Goal: Task Accomplishment & Management: Manage account settings

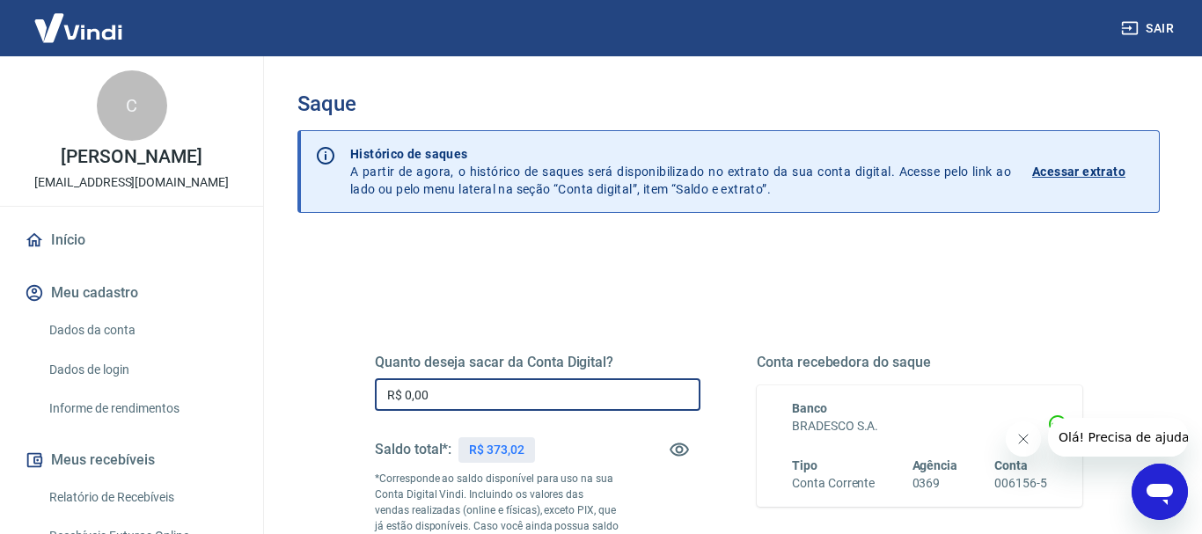
drag, startPoint x: 446, startPoint y: 402, endPoint x: 332, endPoint y: 387, distance: 115.4
click at [375, 388] on input "R$ 0,00" at bounding box center [538, 394] width 326 height 33
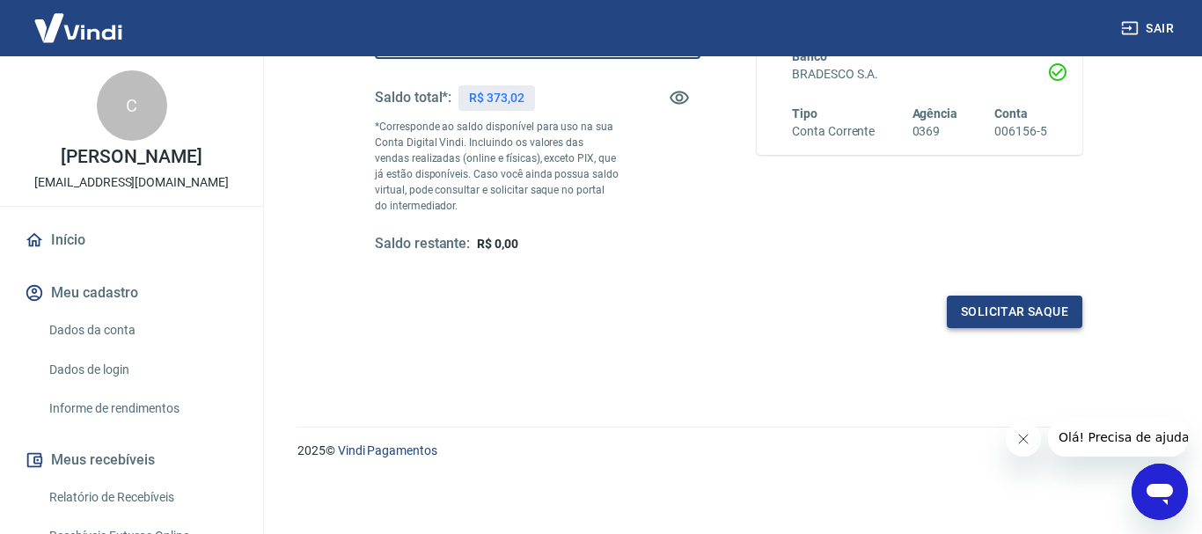
type input "R$ 373,02"
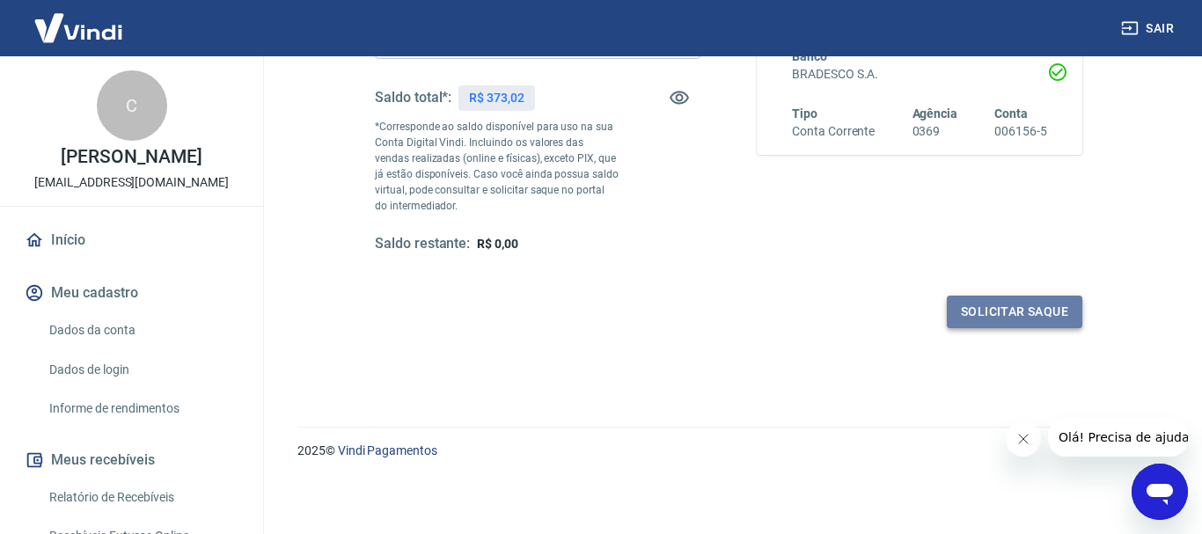
click at [977, 315] on button "Solicitar saque" at bounding box center [1015, 312] width 136 height 33
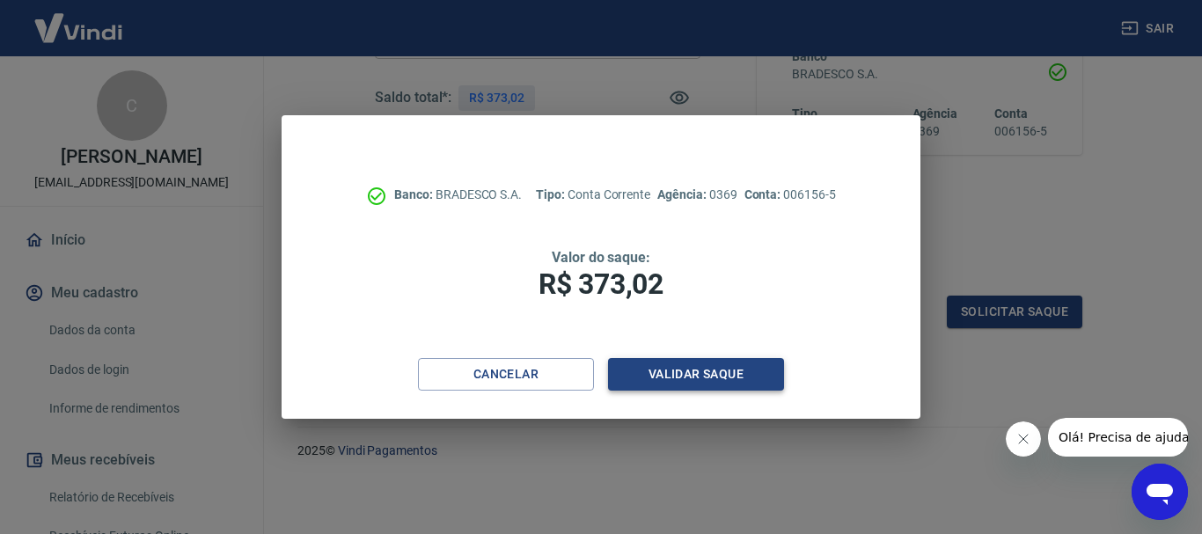
click at [678, 379] on button "Validar saque" at bounding box center [696, 374] width 176 height 33
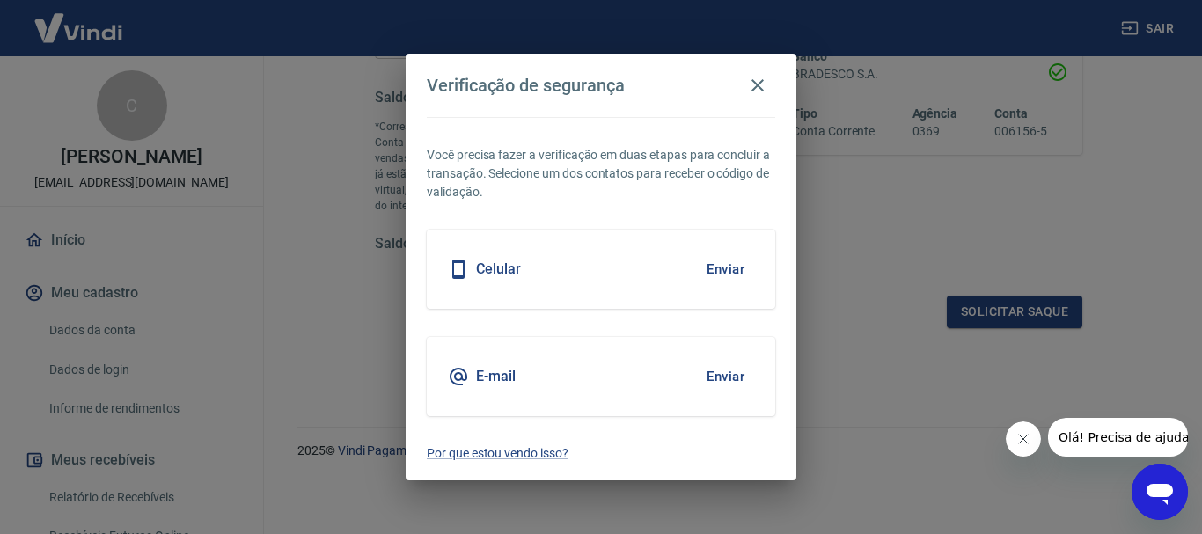
click at [704, 266] on button "Enviar" at bounding box center [725, 269] width 57 height 37
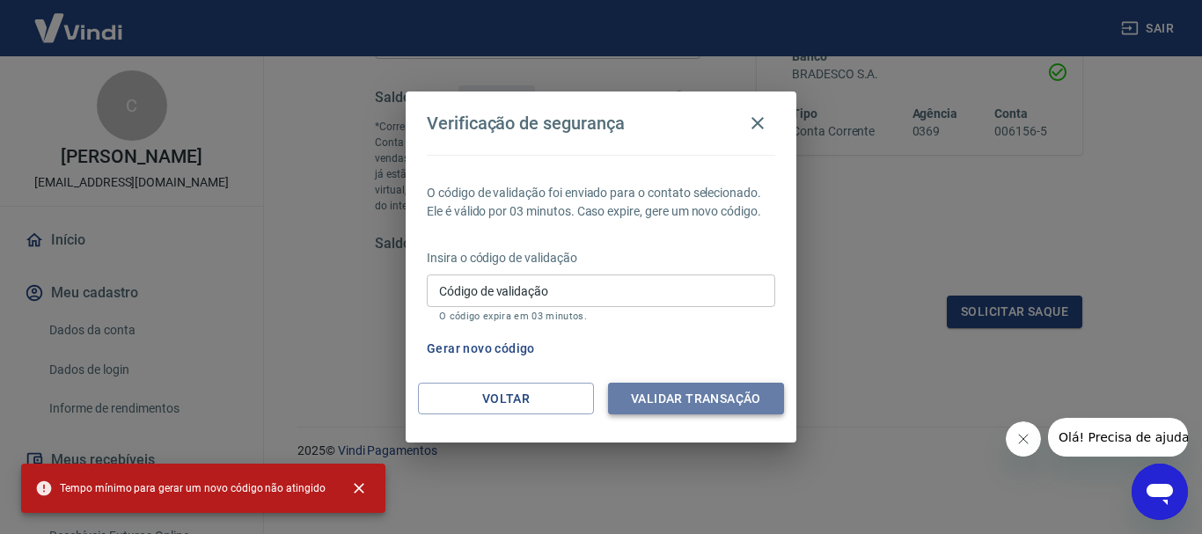
click at [678, 401] on button "Validar transação" at bounding box center [696, 399] width 176 height 33
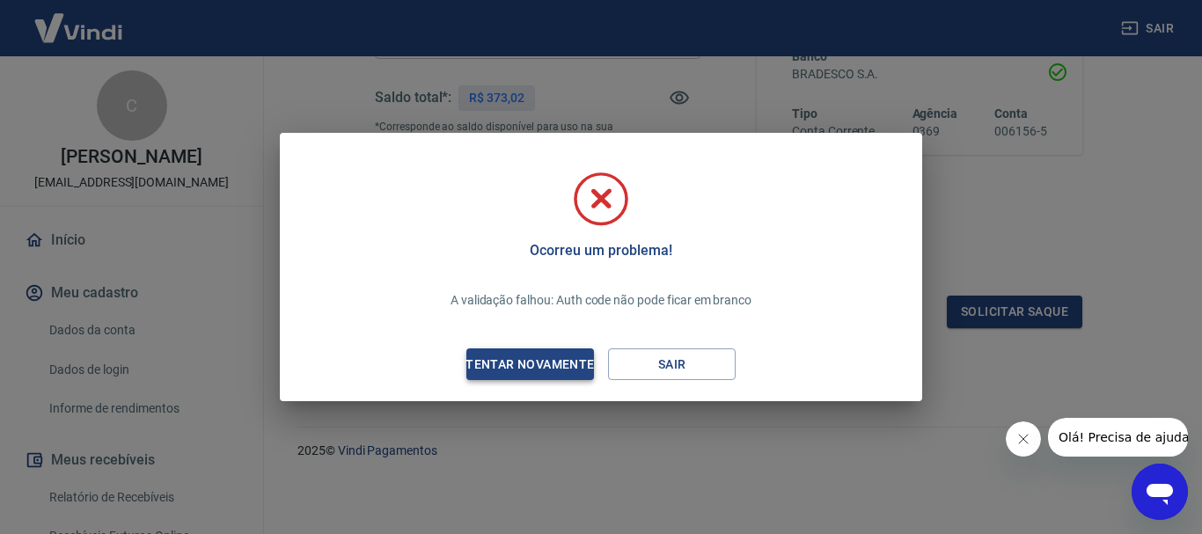
click at [565, 361] on div "Tentar novamente" at bounding box center [529, 365] width 171 height 22
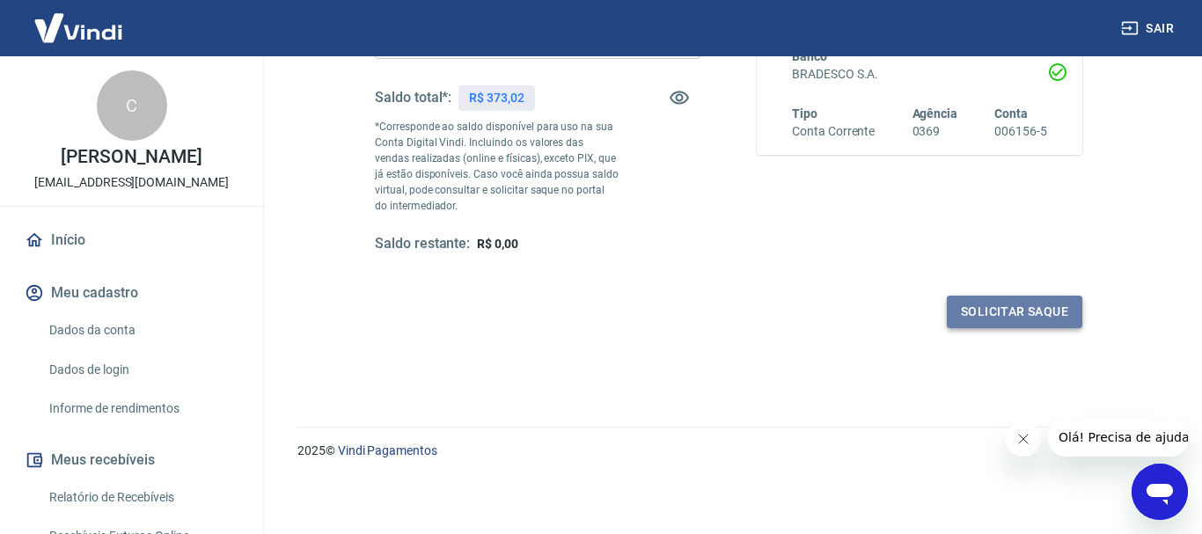
click at [988, 311] on button "Solicitar saque" at bounding box center [1015, 312] width 136 height 33
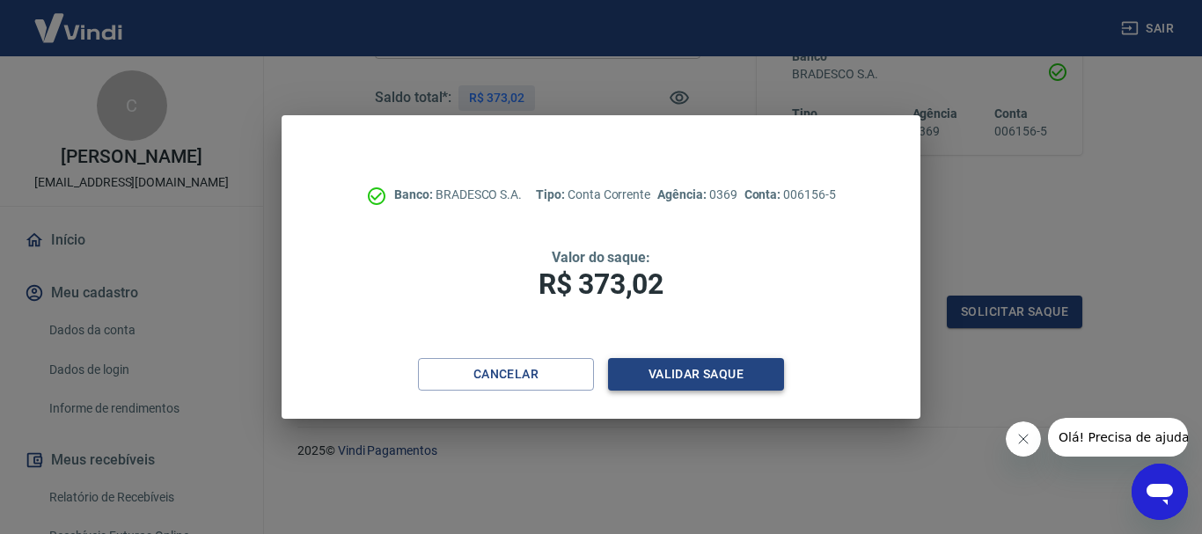
click at [702, 362] on button "Validar saque" at bounding box center [696, 374] width 176 height 33
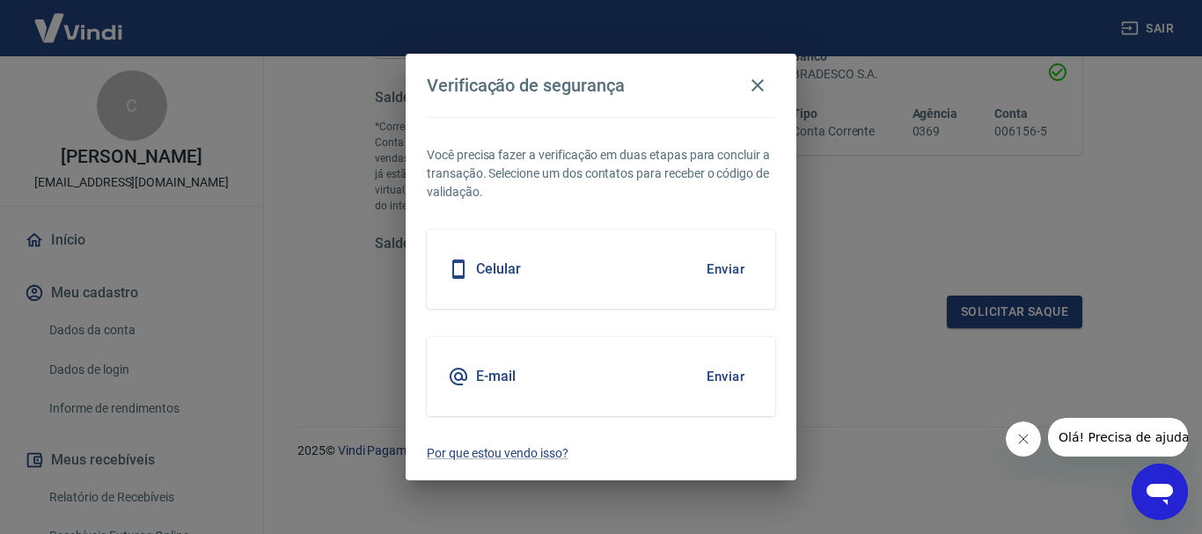
drag, startPoint x: 505, startPoint y: 290, endPoint x: 500, endPoint y: 275, distance: 16.7
click at [503, 287] on div "Celular Enviar" at bounding box center [601, 269] width 349 height 79
click at [499, 273] on h5 "Celular" at bounding box center [498, 270] width 45 height 18
click at [717, 267] on button "Enviar" at bounding box center [725, 269] width 57 height 37
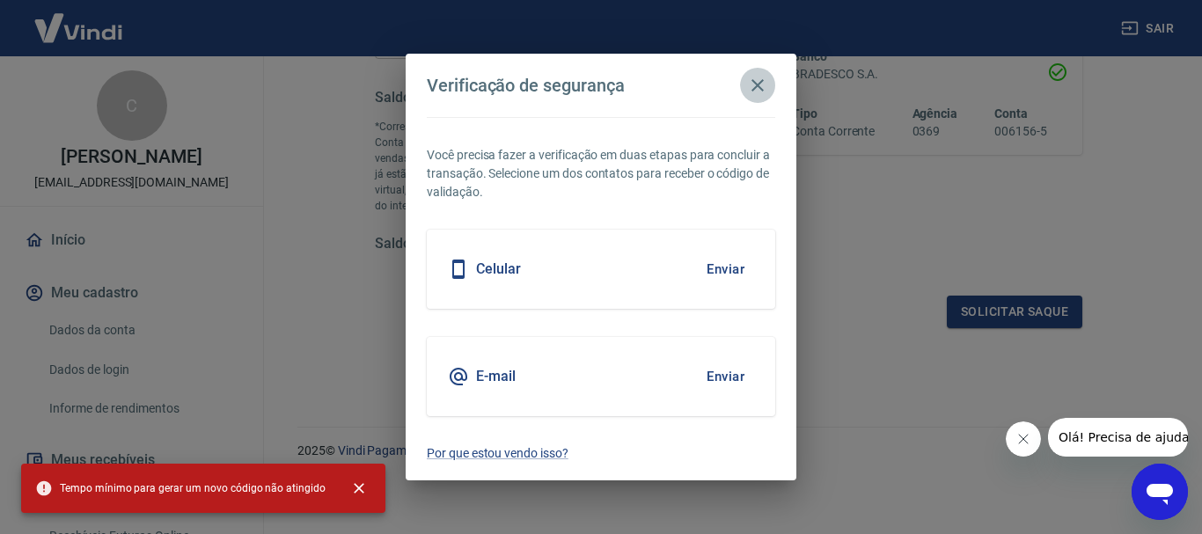
click at [765, 88] on icon "button" at bounding box center [757, 85] width 21 height 21
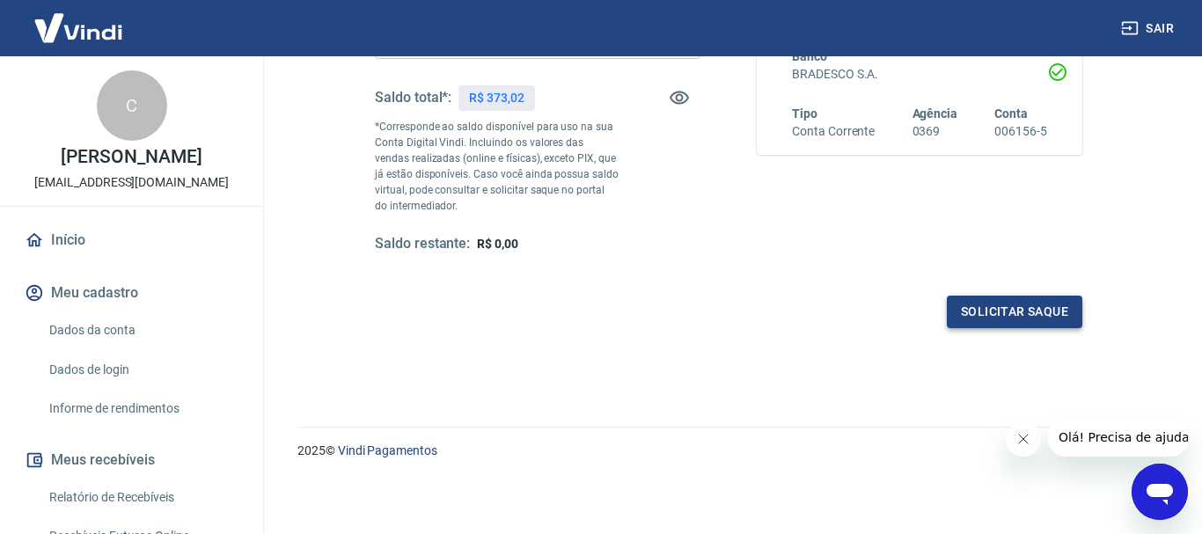
click at [1054, 305] on button "Solicitar saque" at bounding box center [1015, 312] width 136 height 33
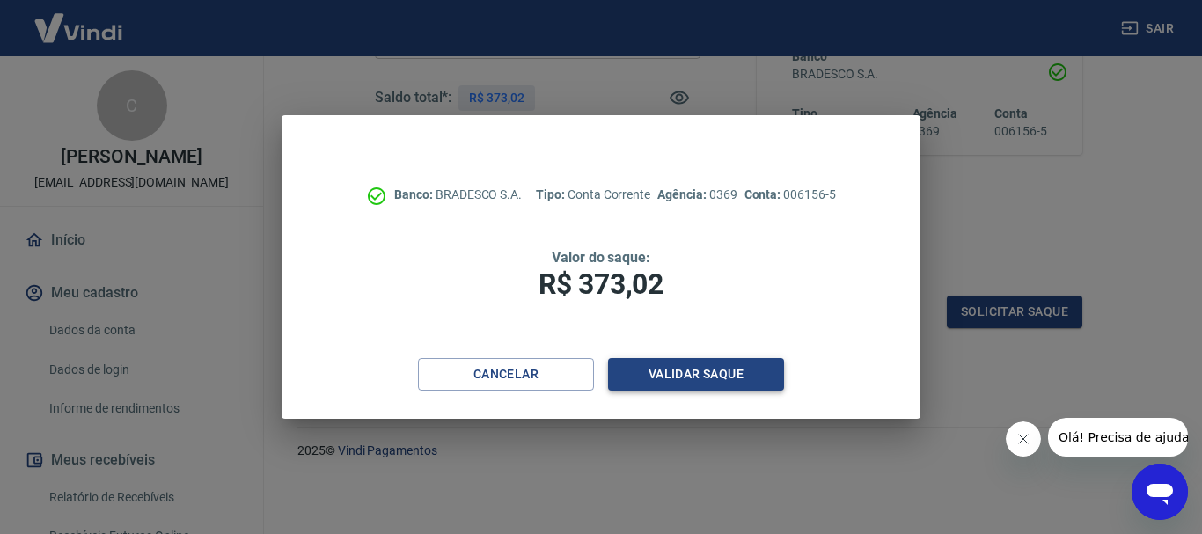
click at [718, 376] on button "Validar saque" at bounding box center [696, 374] width 176 height 33
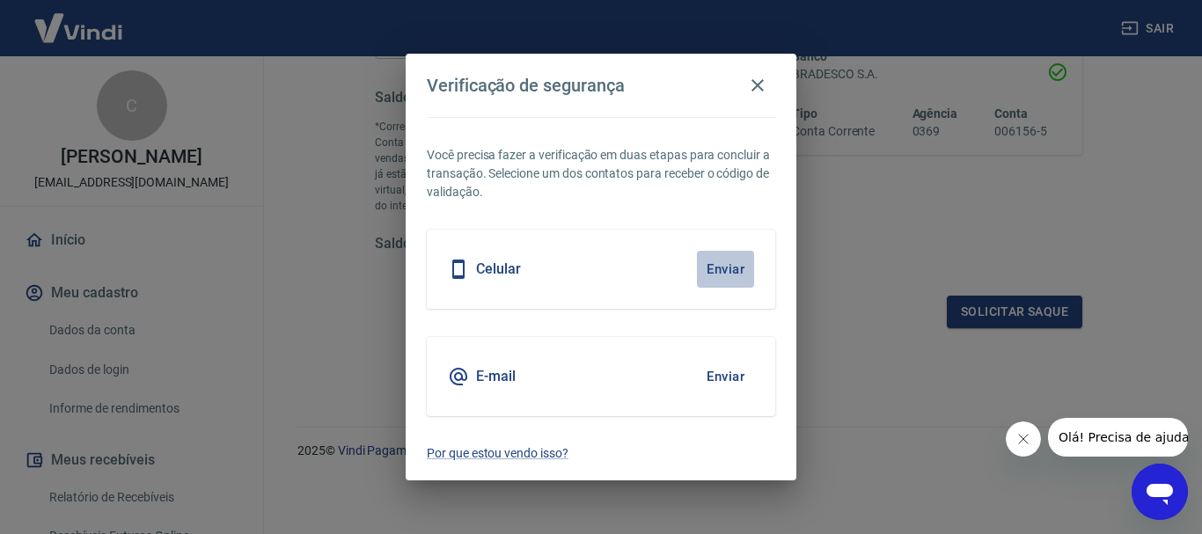
click at [737, 260] on button "Enviar" at bounding box center [725, 269] width 57 height 37
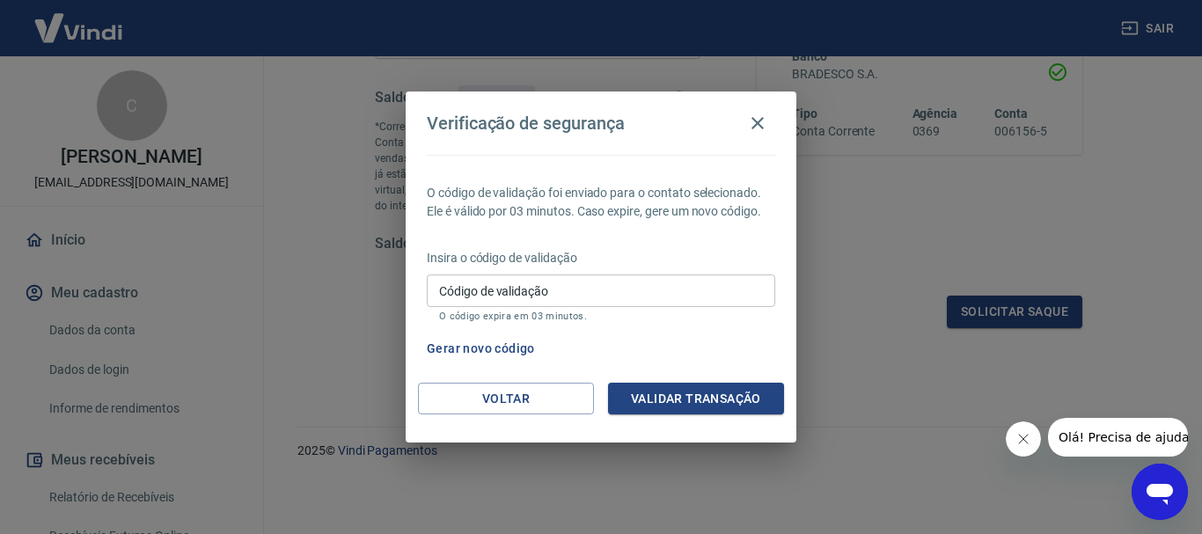
drag, startPoint x: 630, startPoint y: 268, endPoint x: 626, endPoint y: 275, distance: 9.1
click at [628, 270] on div "Insira o código de validação Código de validação Código de validação O código e…" at bounding box center [601, 287] width 349 height 77
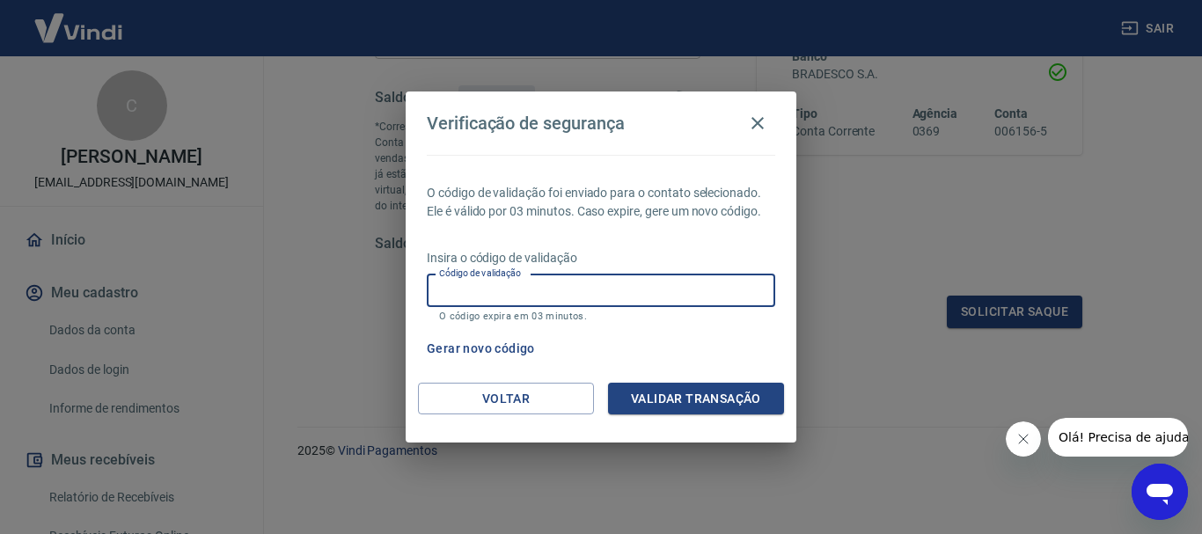
click at [622, 288] on input "Código de validação" at bounding box center [601, 291] width 349 height 33
type input "829004"
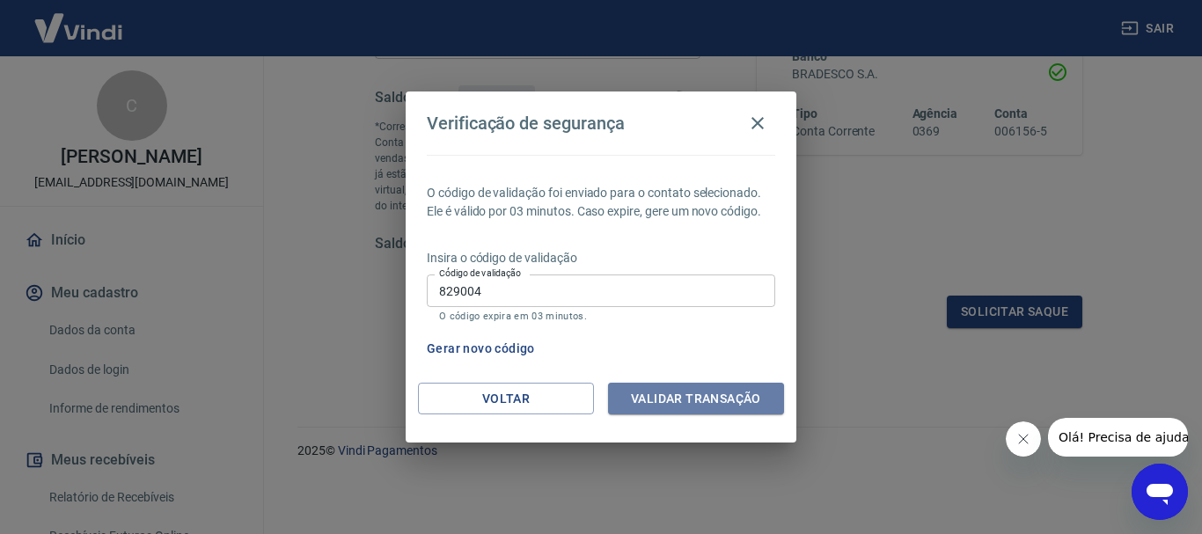
click at [701, 387] on button "Validar transação" at bounding box center [696, 399] width 176 height 33
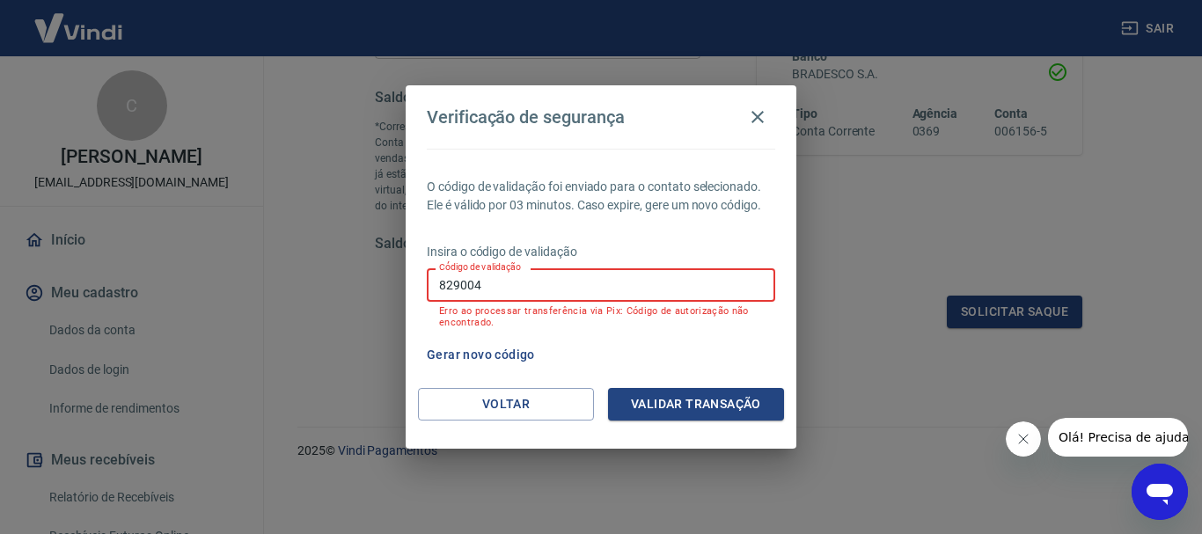
drag, startPoint x: 514, startPoint y: 289, endPoint x: 411, endPoint y: 270, distance: 104.6
click at [427, 270] on input "829004" at bounding box center [601, 284] width 349 height 33
type input "664370"
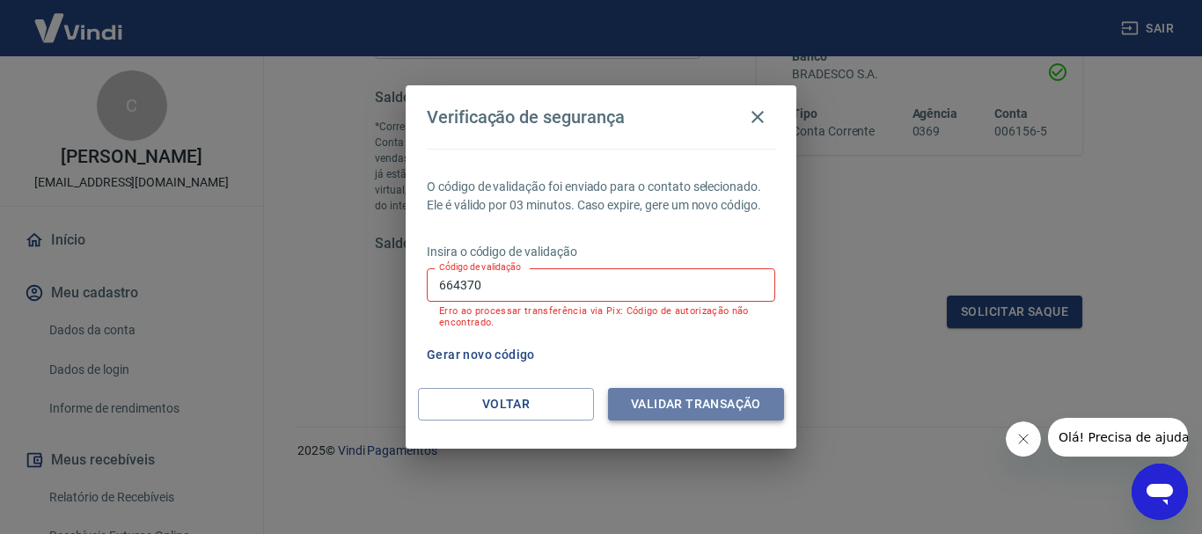
click at [694, 409] on button "Validar transação" at bounding box center [696, 404] width 176 height 33
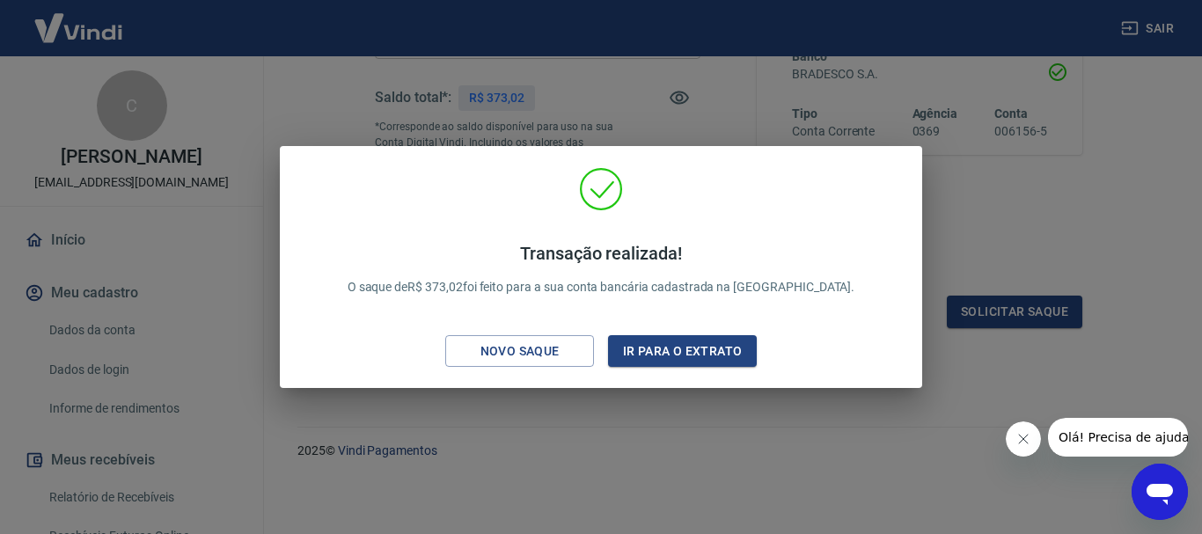
click at [774, 454] on div "Transação realizada! O saque de R$ 373,02 foi feito para a sua conta bancária c…" at bounding box center [601, 267] width 1202 height 534
